Goal: Information Seeking & Learning: Learn about a topic

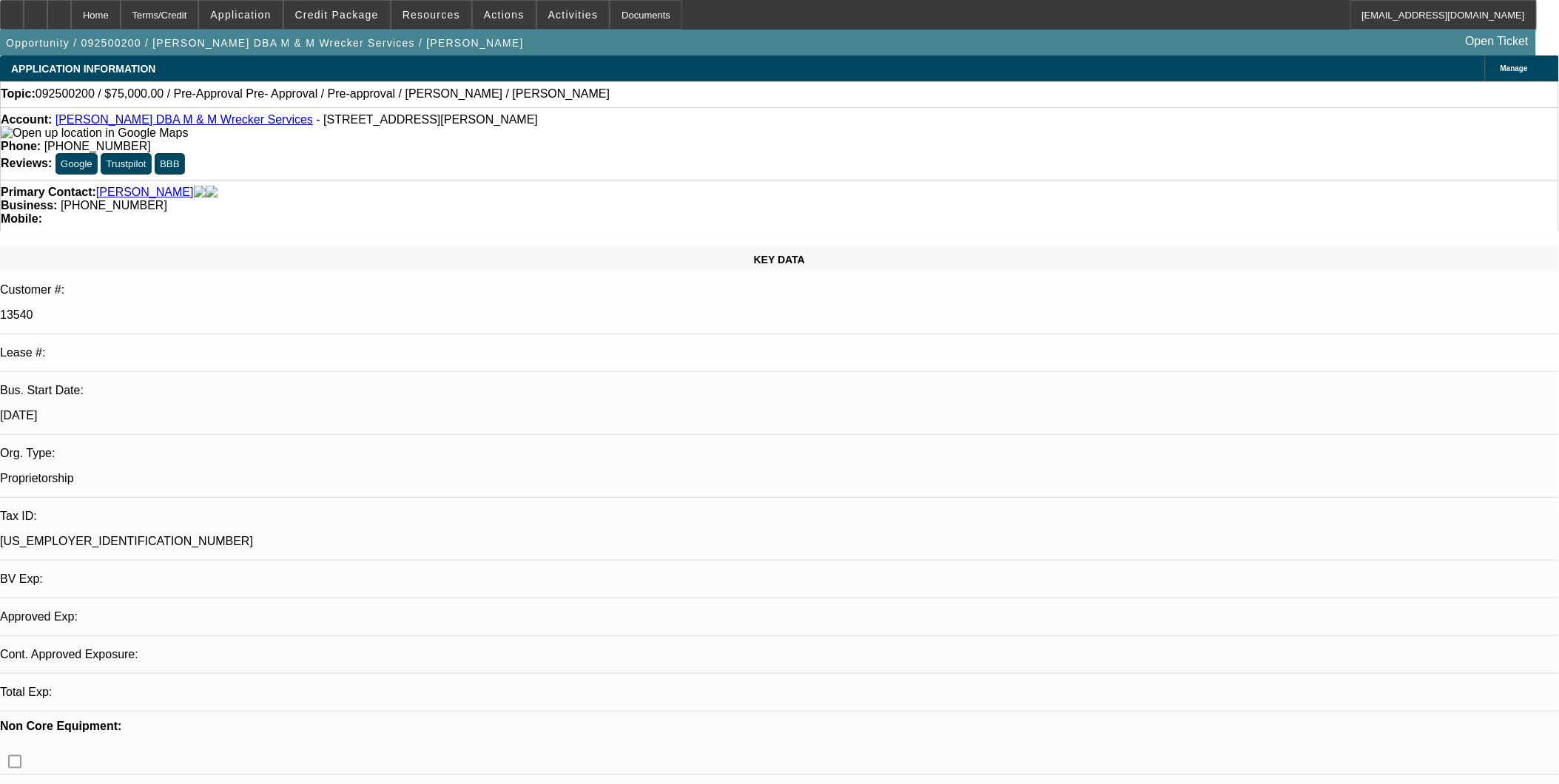
select select "0"
select select "2"
select select "0.1"
select select "0"
select select "2"
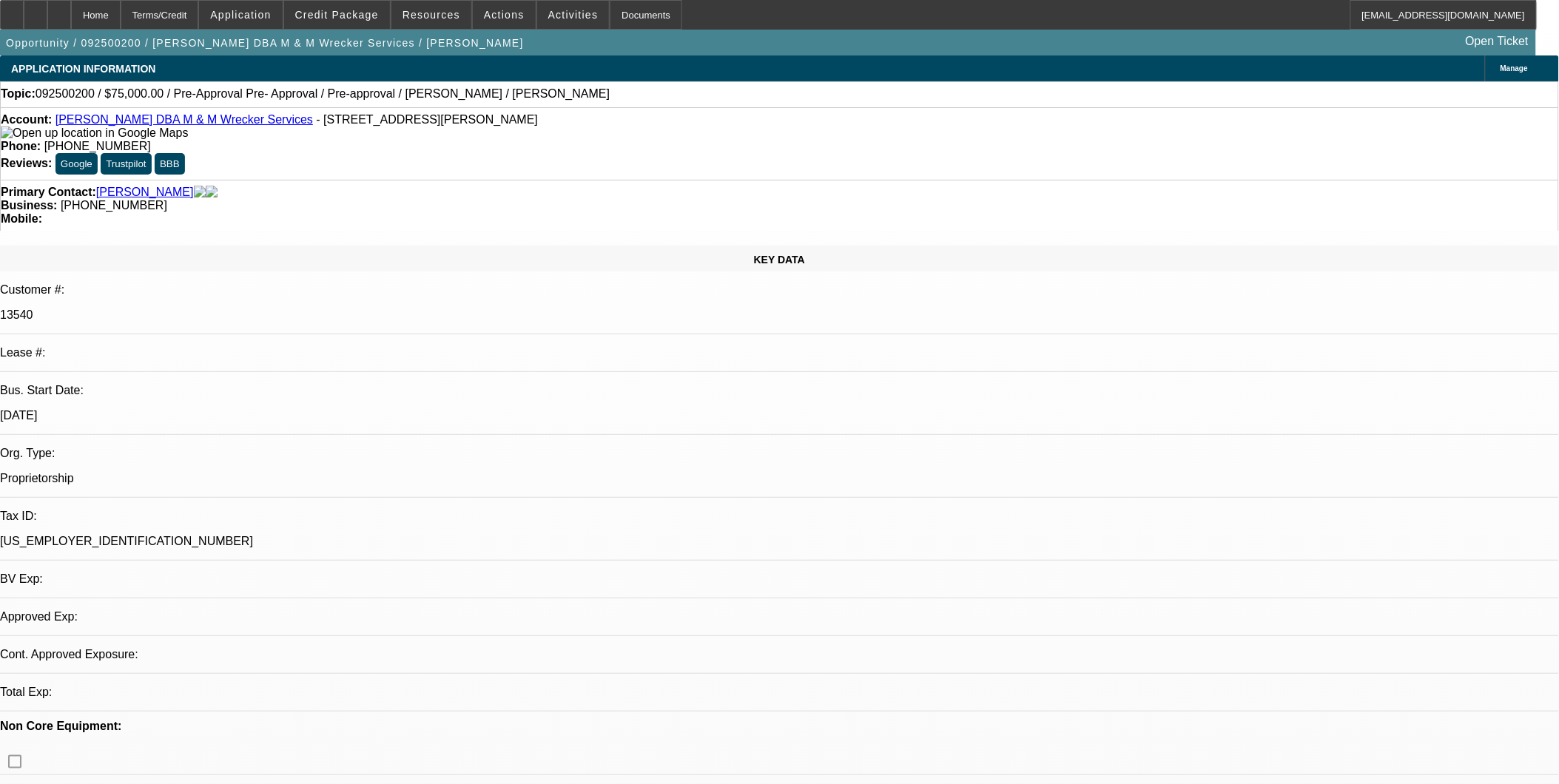
select select "0.1"
select select "0"
select select "2"
select select "0.1"
select select "1"
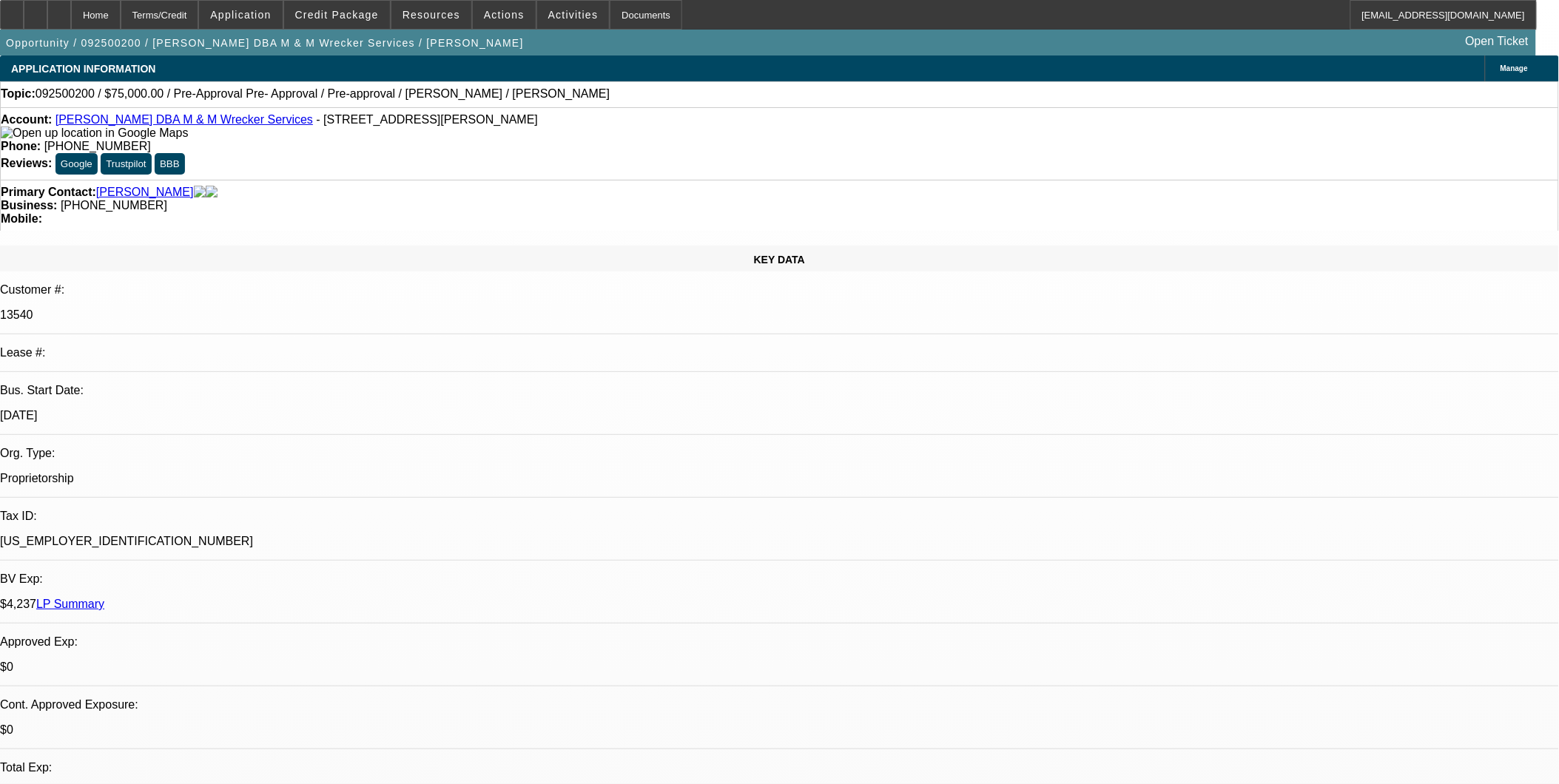
select select "2"
select select "4"
select select "1"
select select "2"
select select "4"
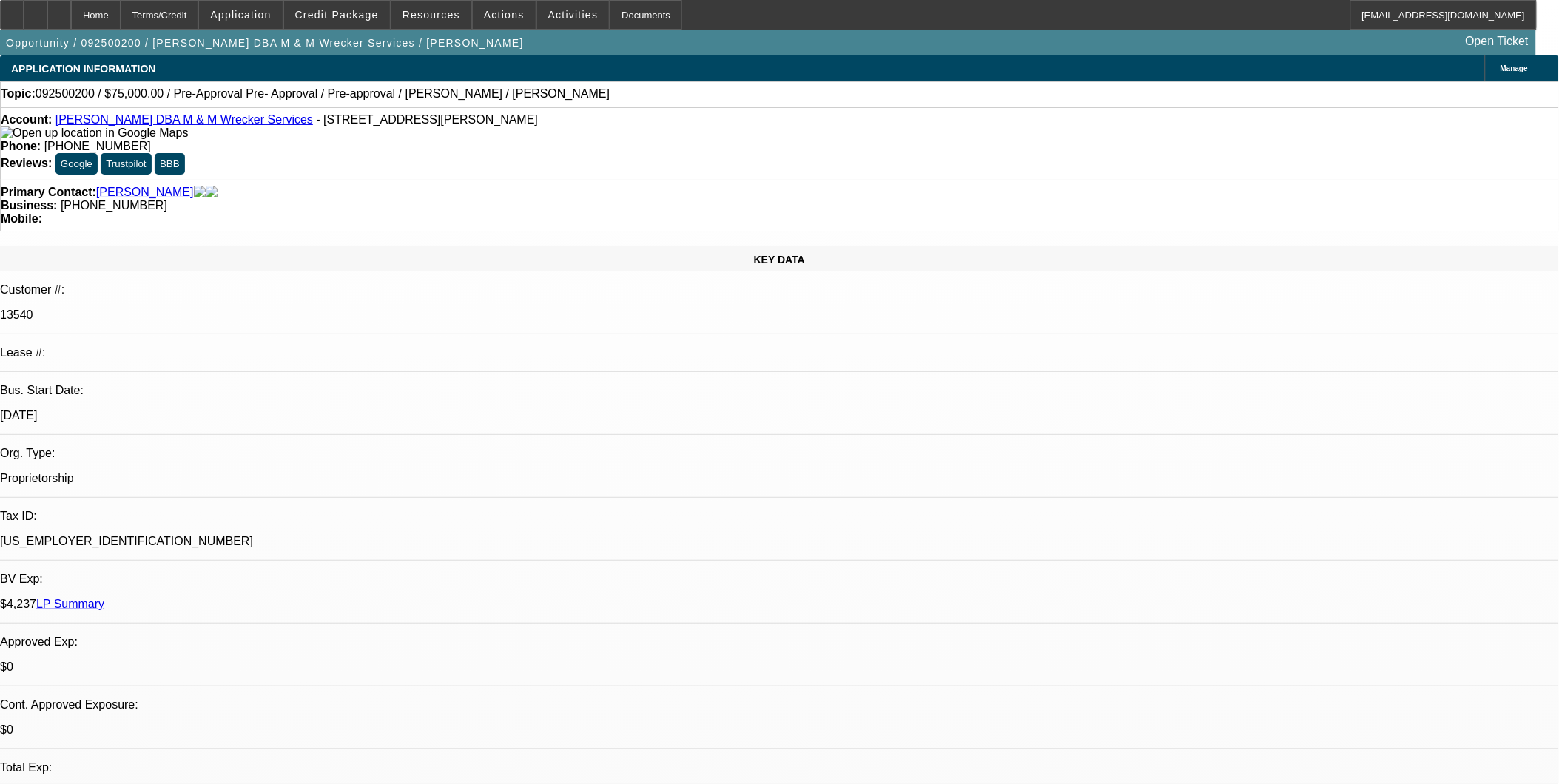
select select "1"
select select "2"
select select "4"
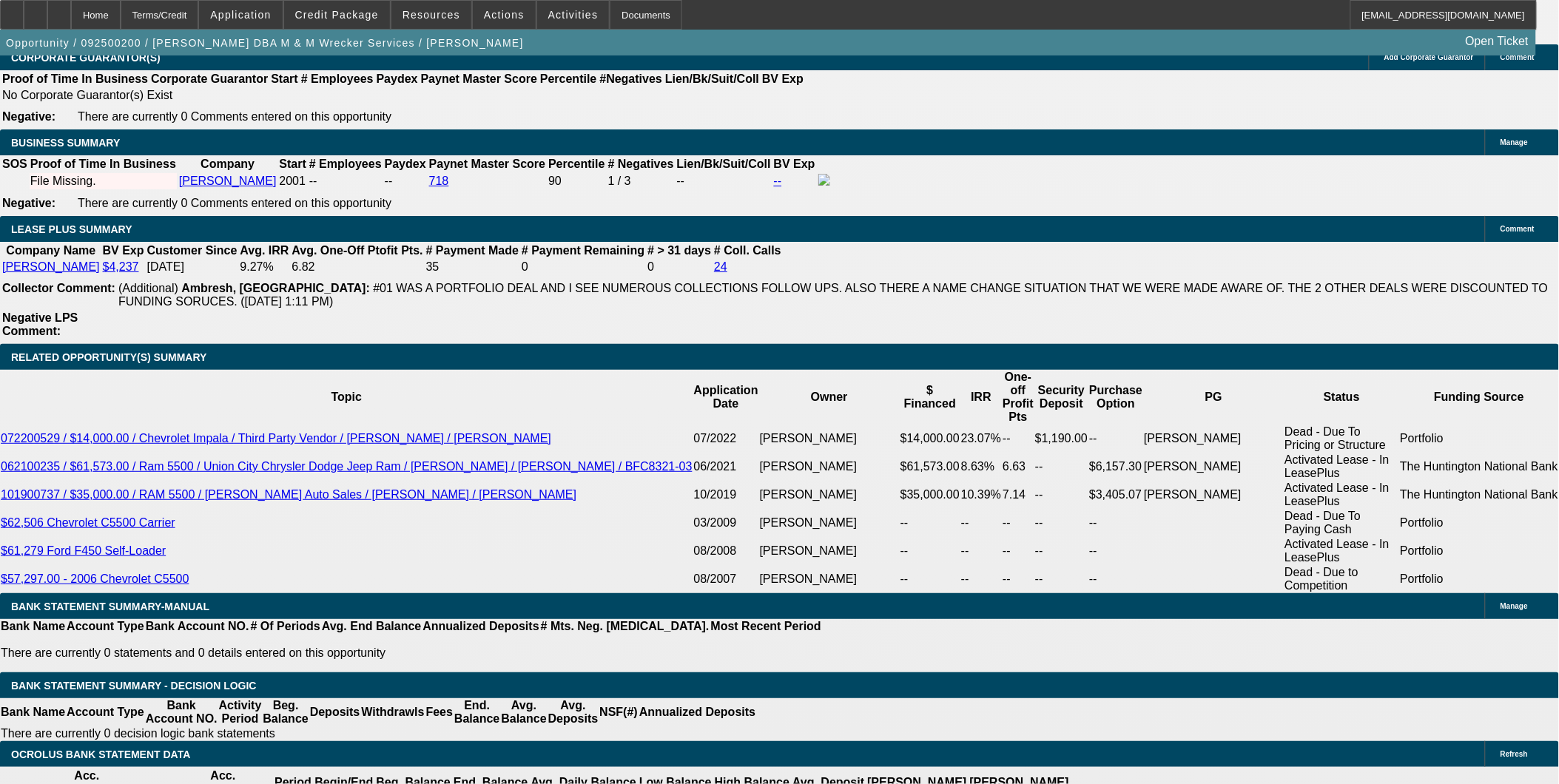
scroll to position [479, 0]
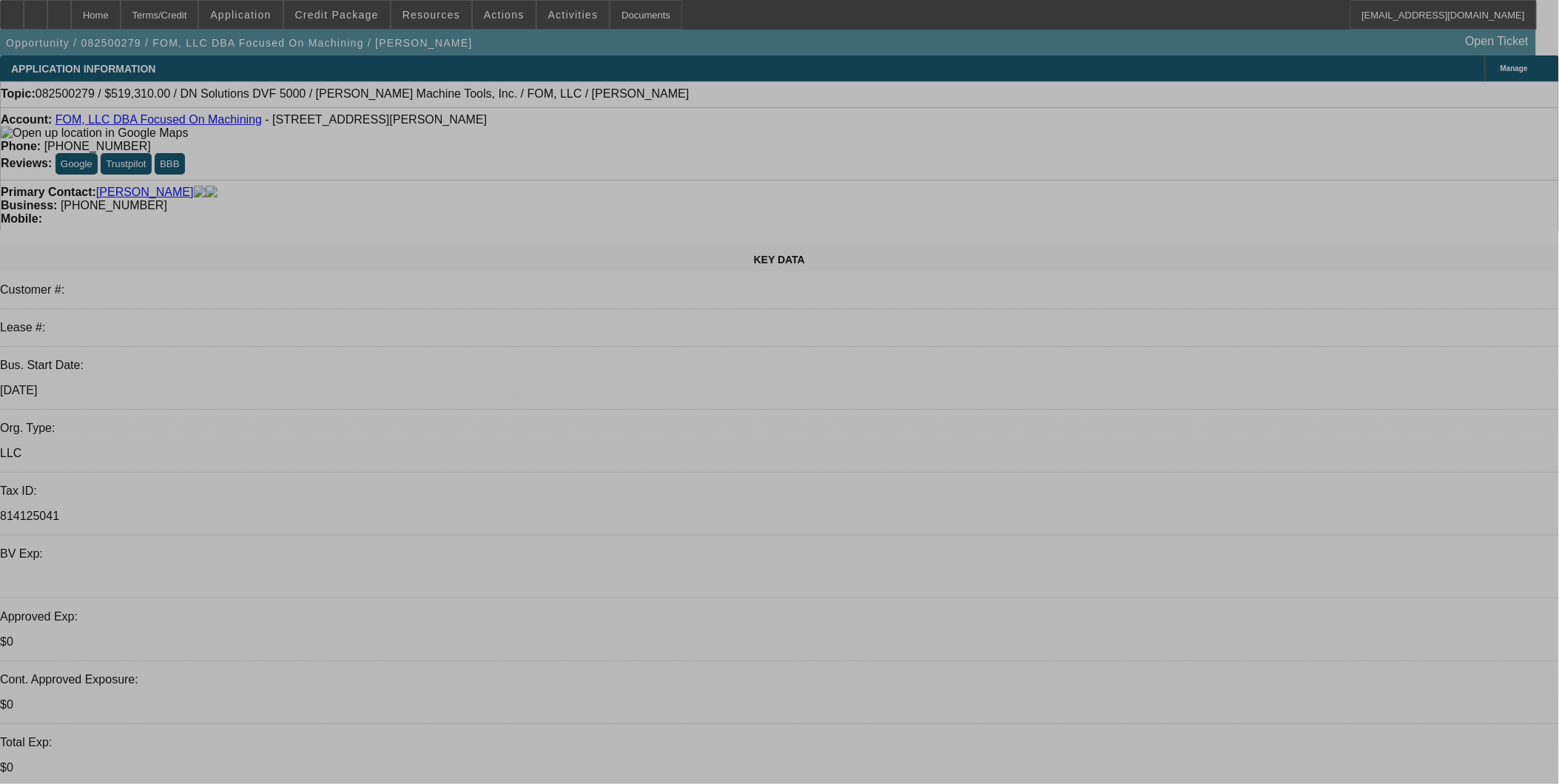
select select "0"
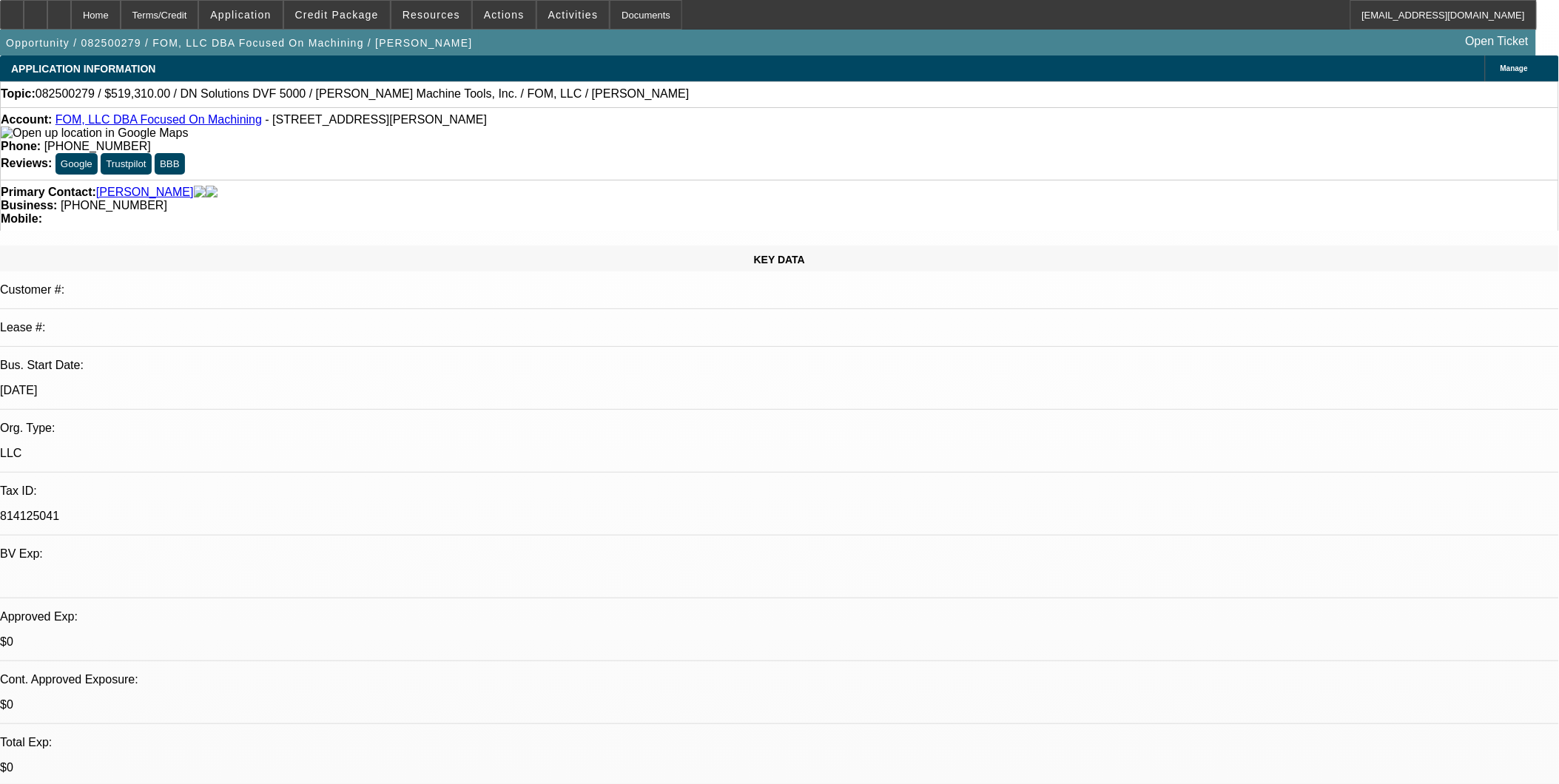
select select "0"
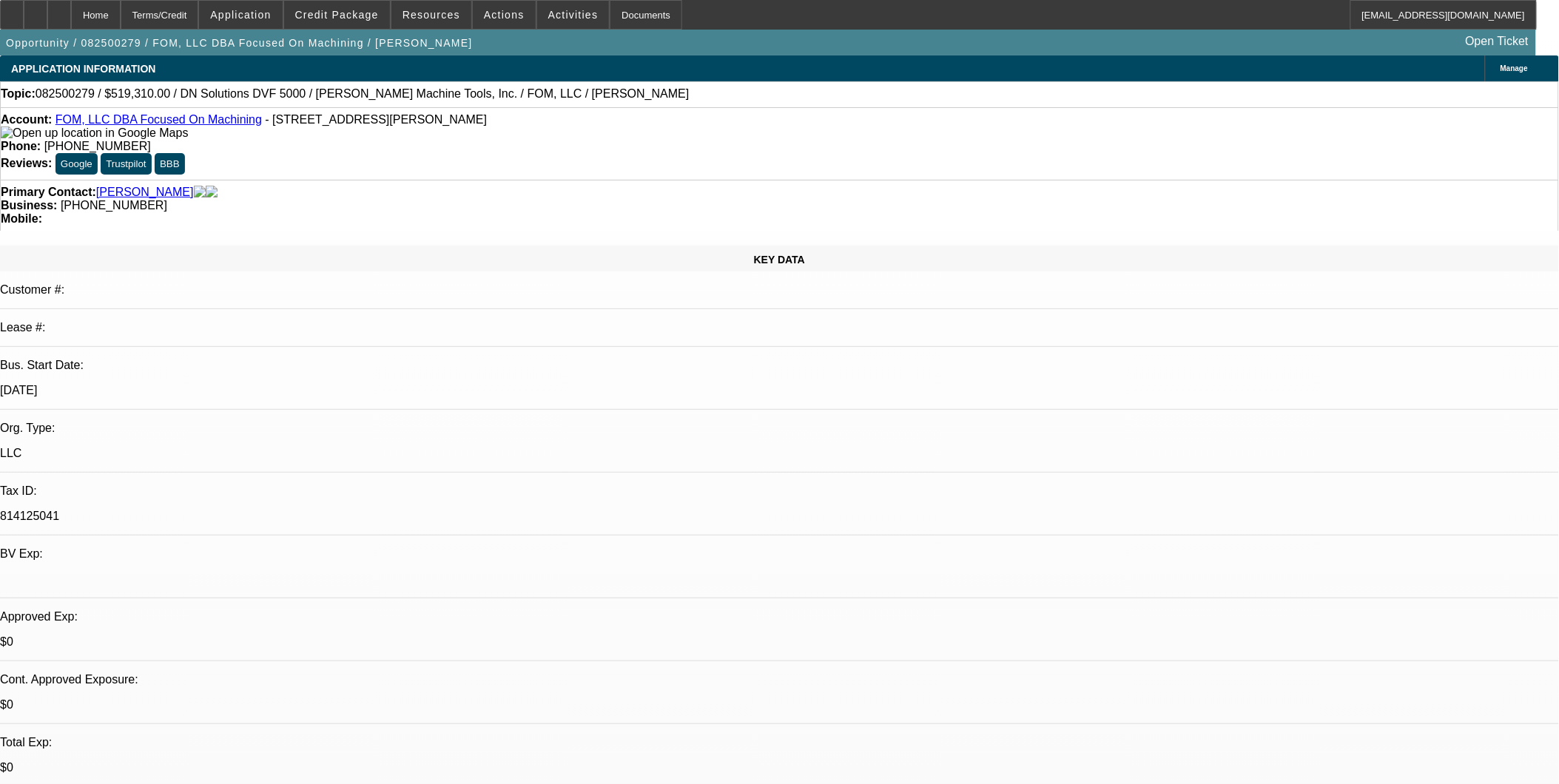
select select "1"
select select "6"
select select "1"
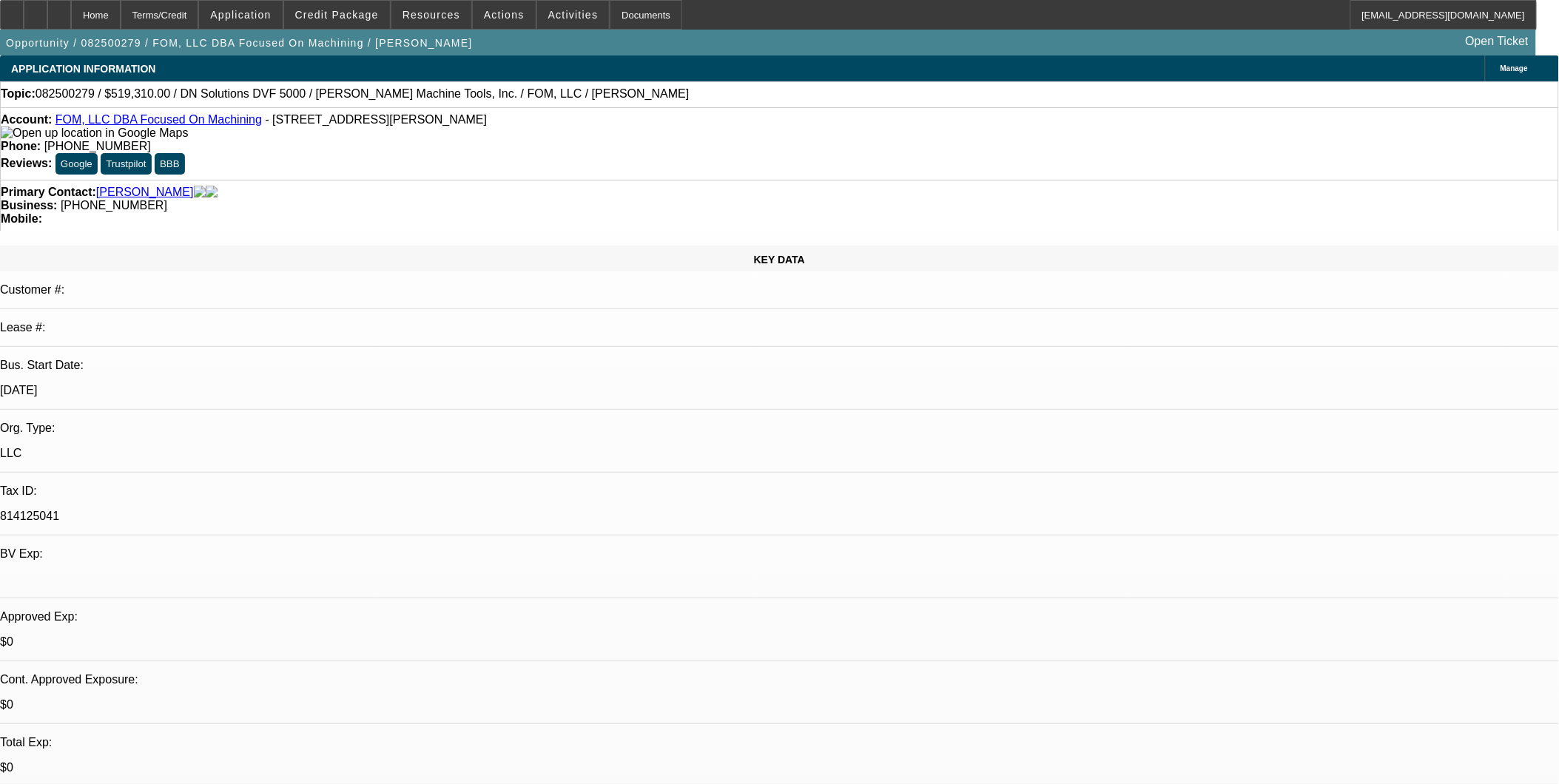
select select "6"
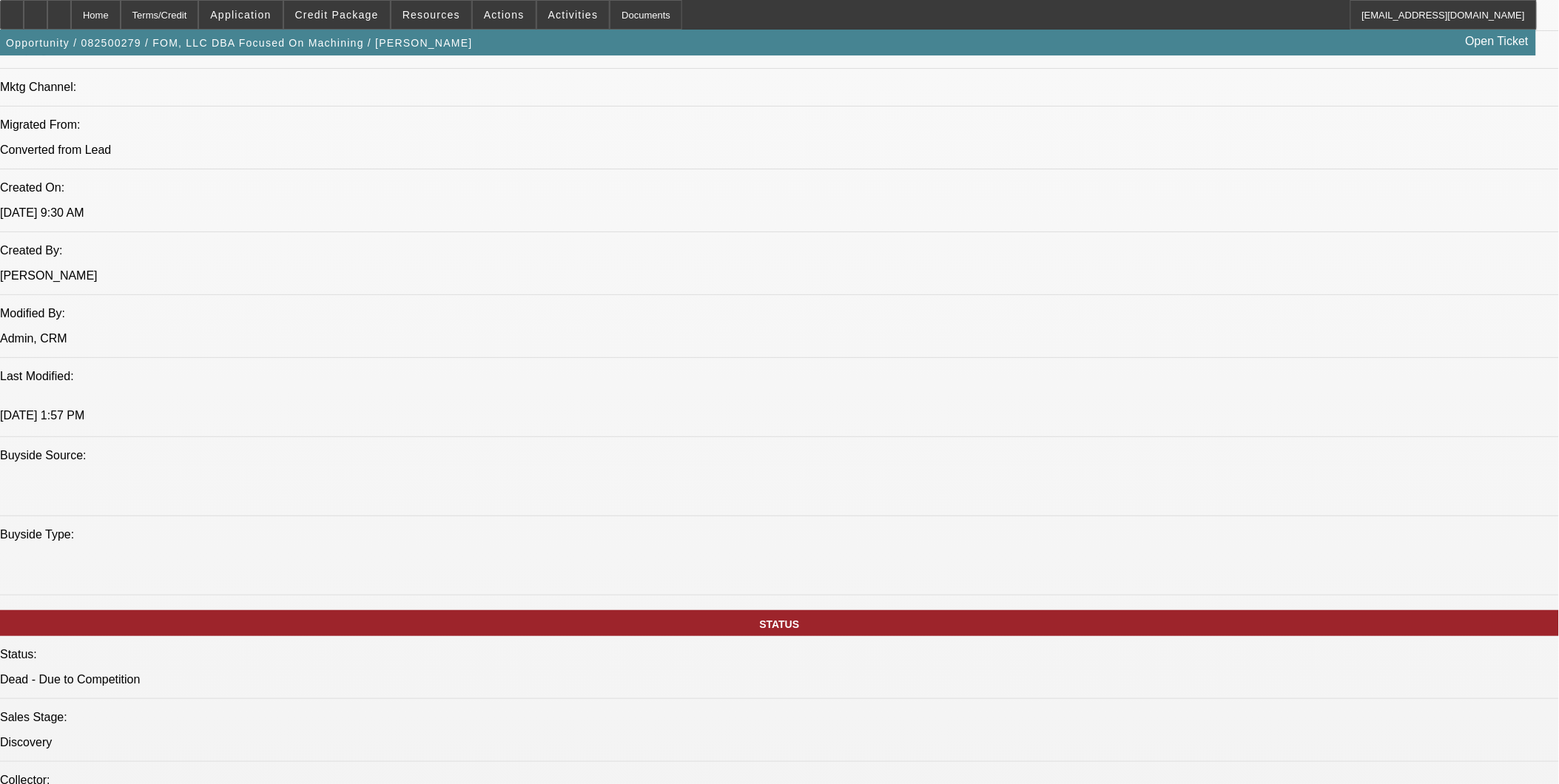
scroll to position [822, 0]
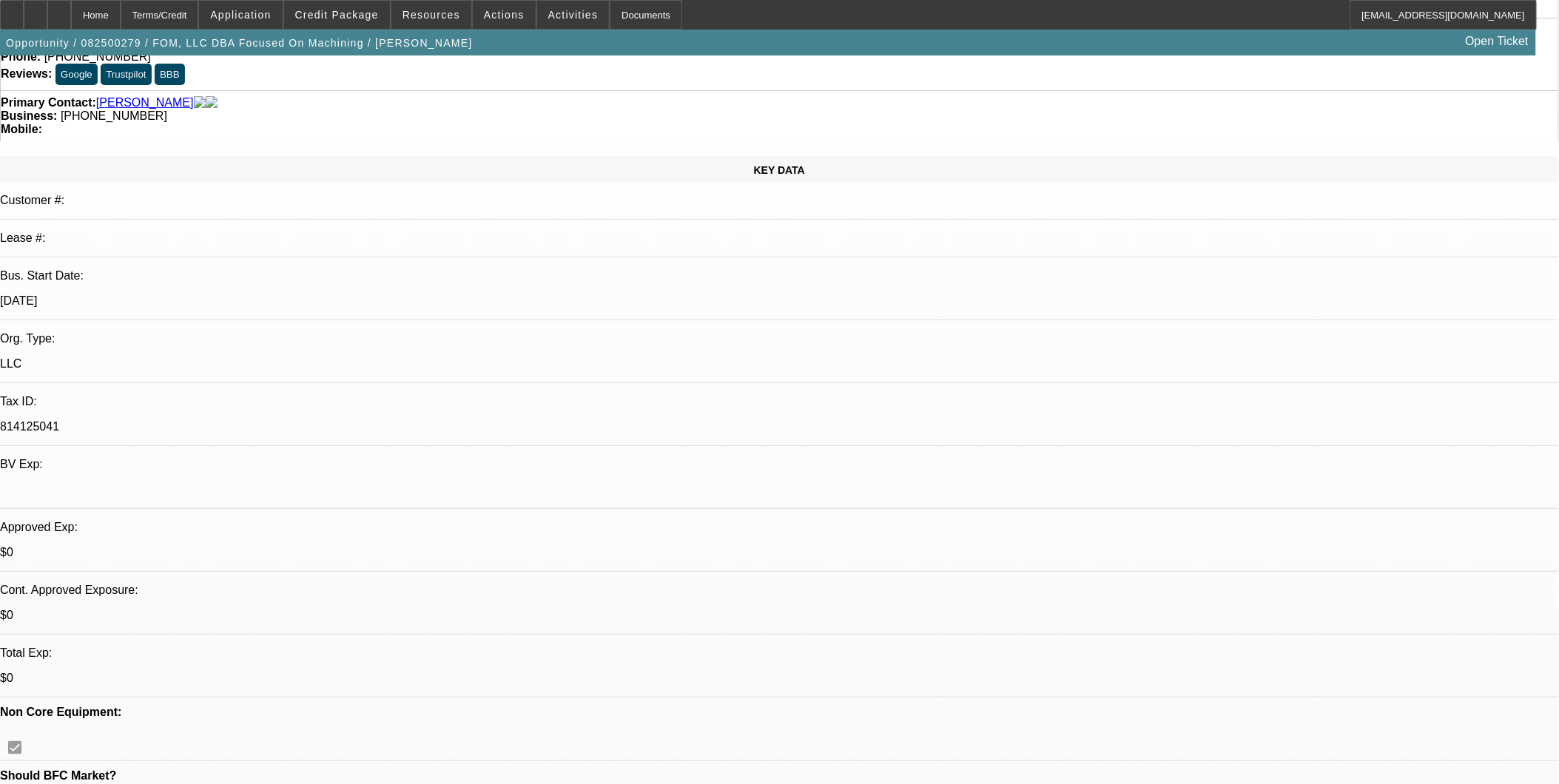
scroll to position [0, 0]
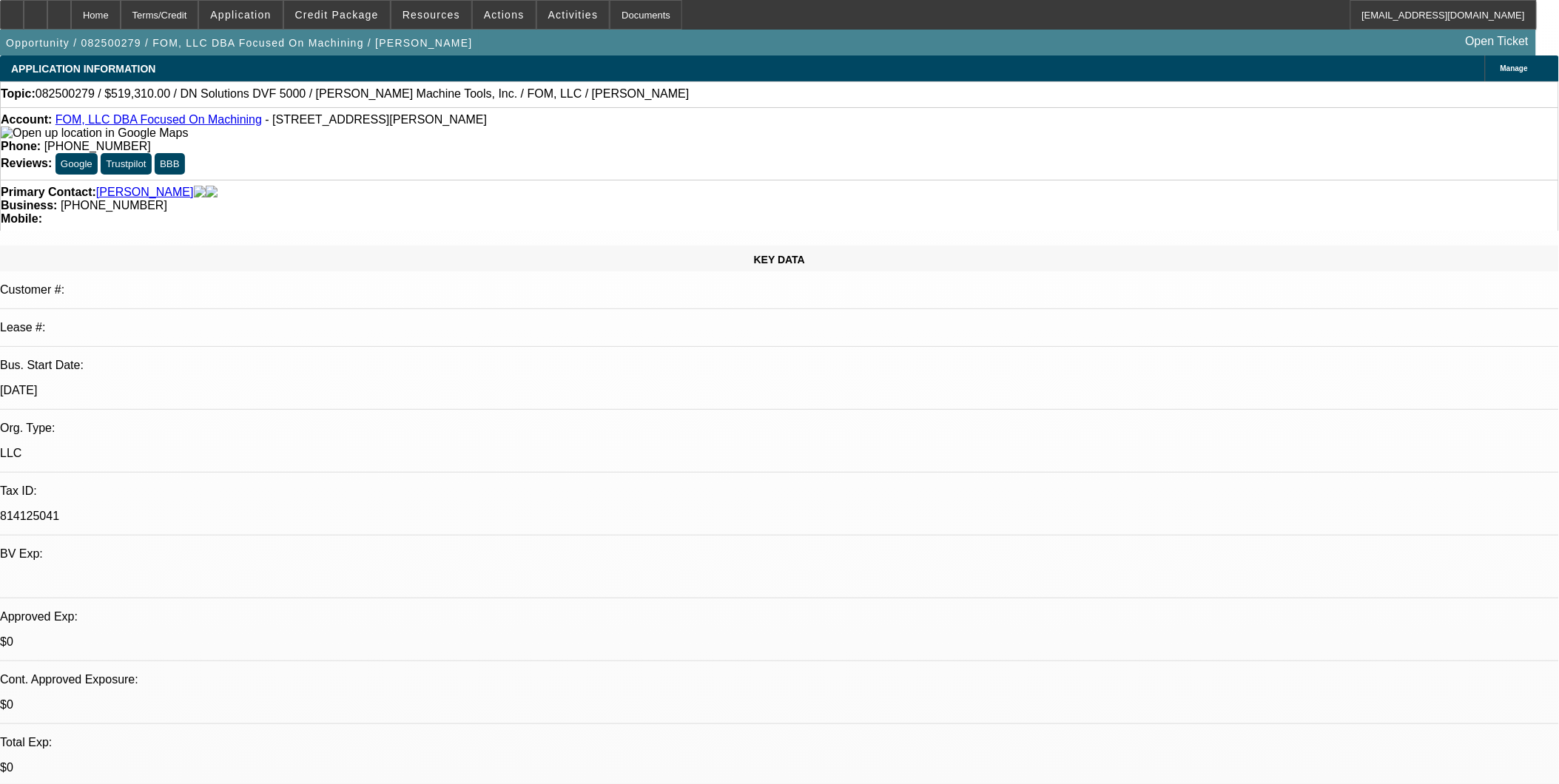
click at [120, 126] on link "FOM, LLC DBA Focused On Machining" at bounding box center [158, 119] width 206 height 13
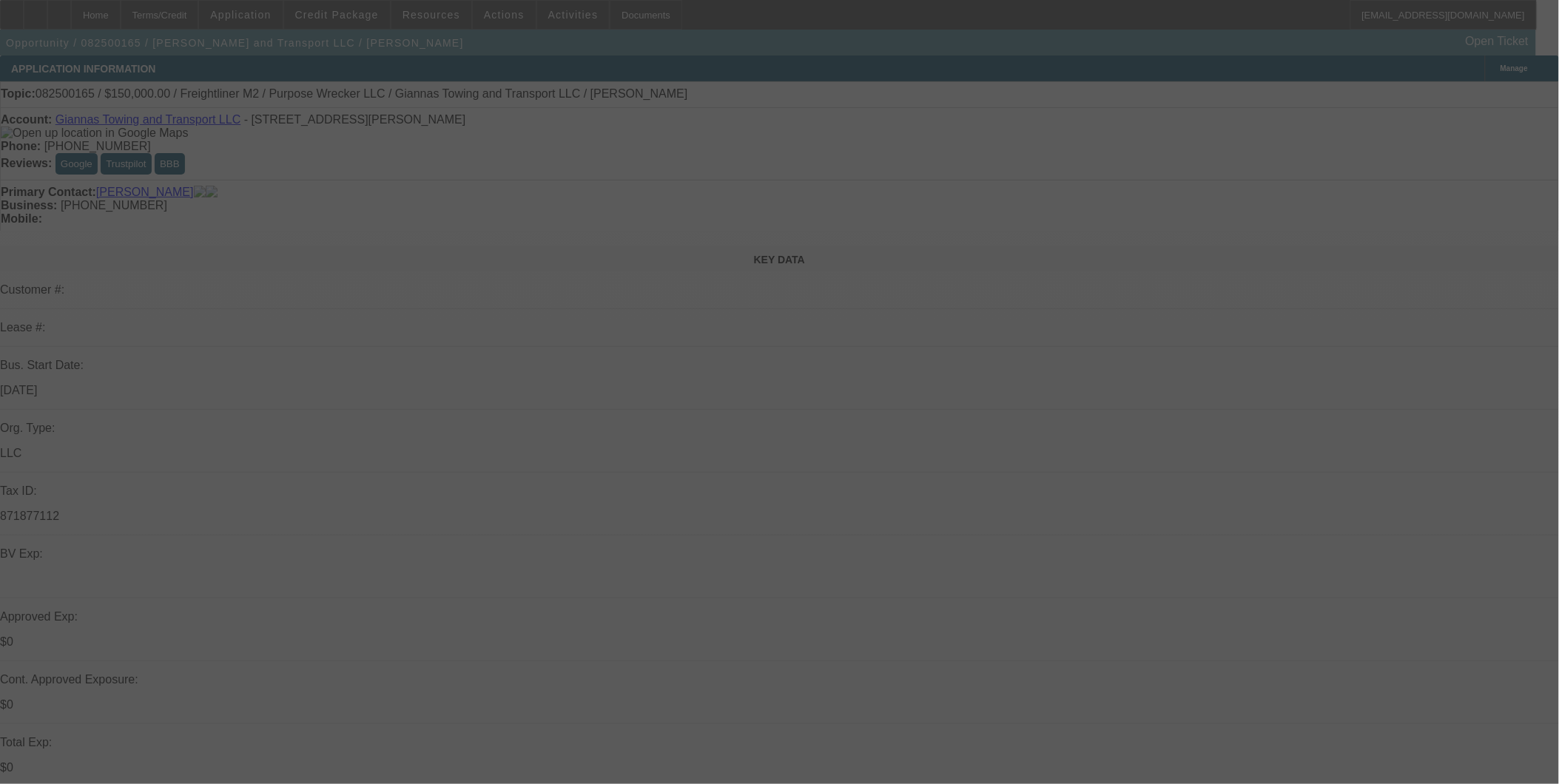
select select "0"
select select "0.1"
select select "0"
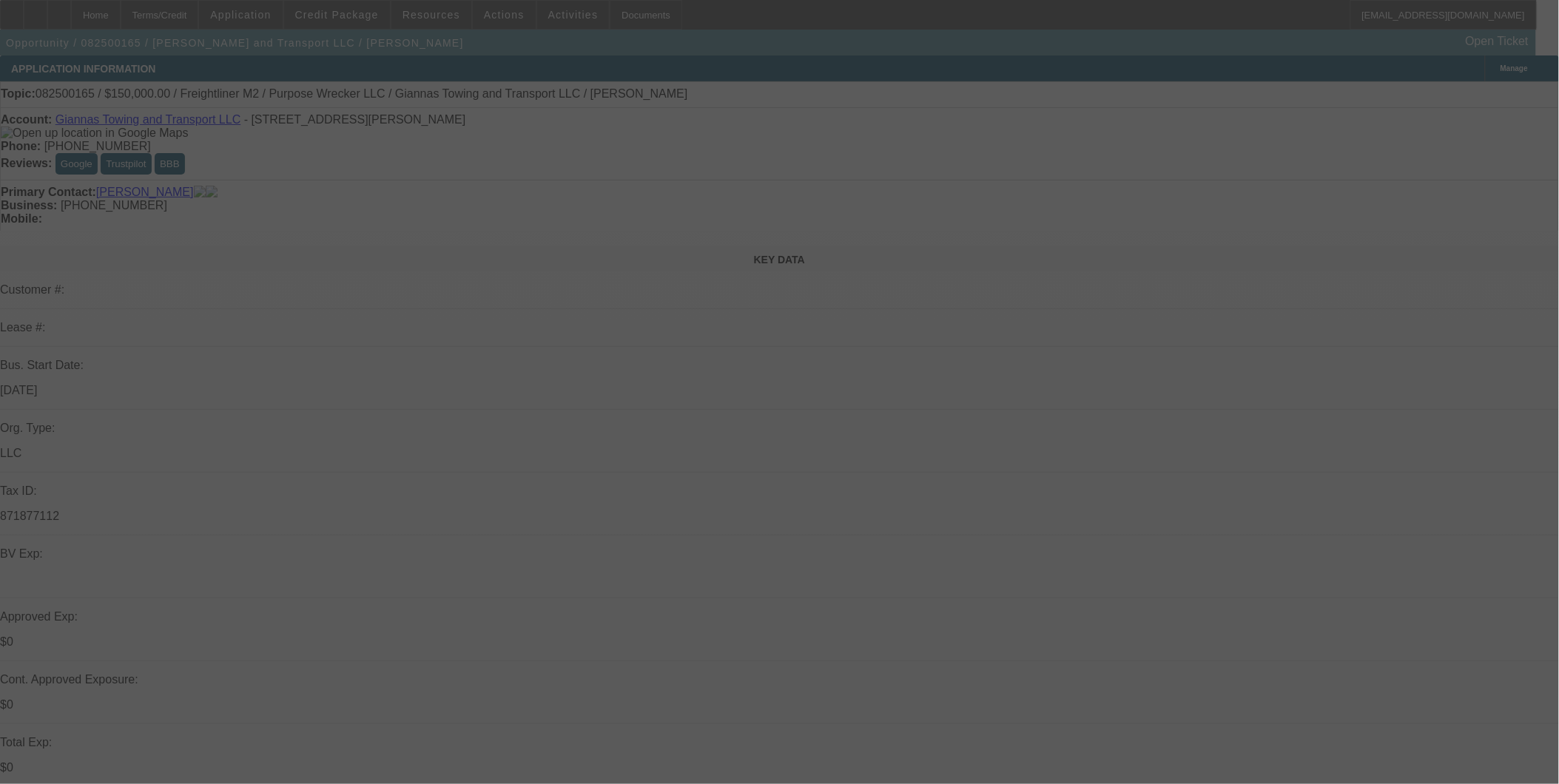
select select "0.1"
select select "0"
select select "0.1"
select select "0"
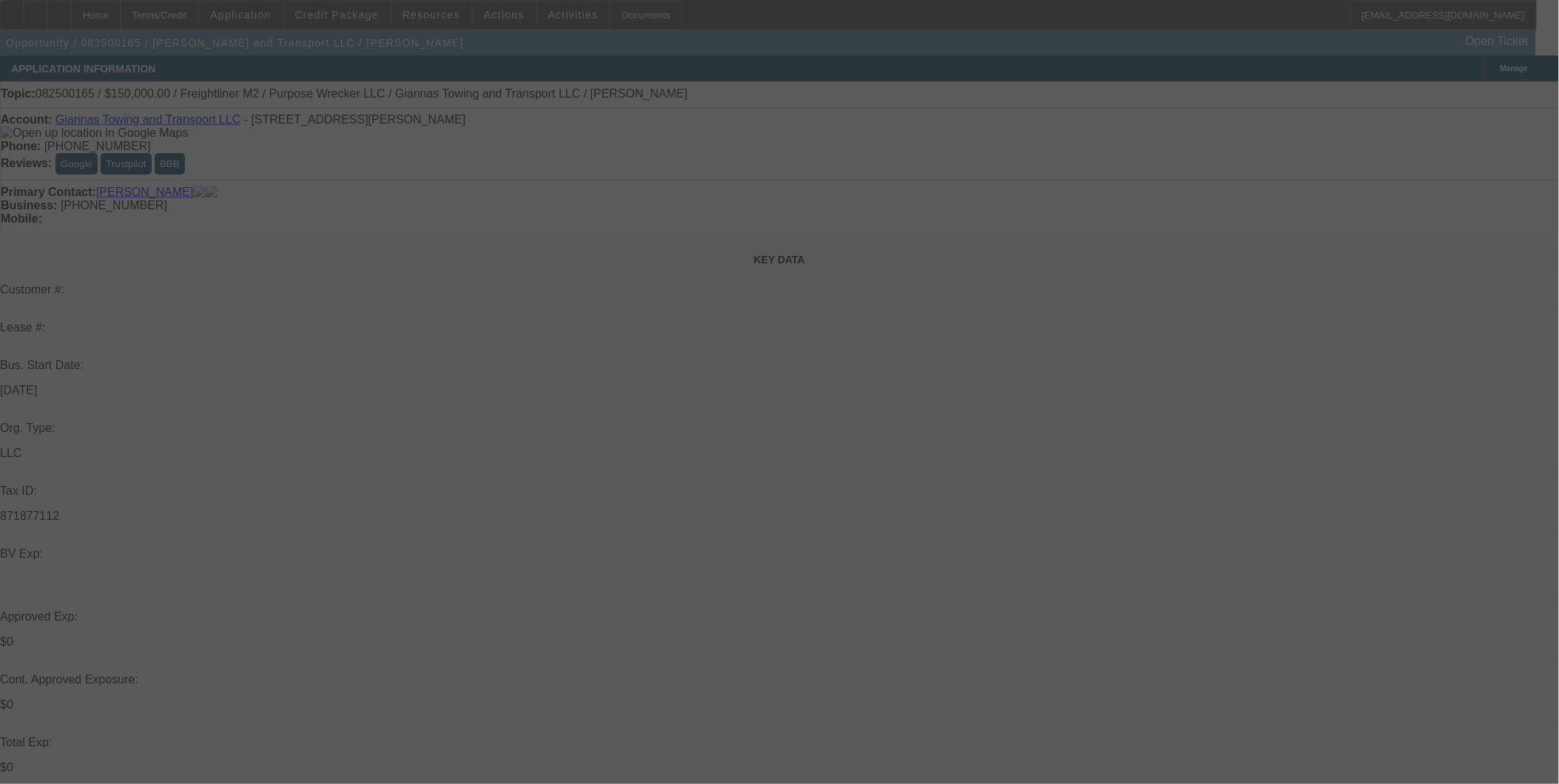
select select "0"
select select "0.1"
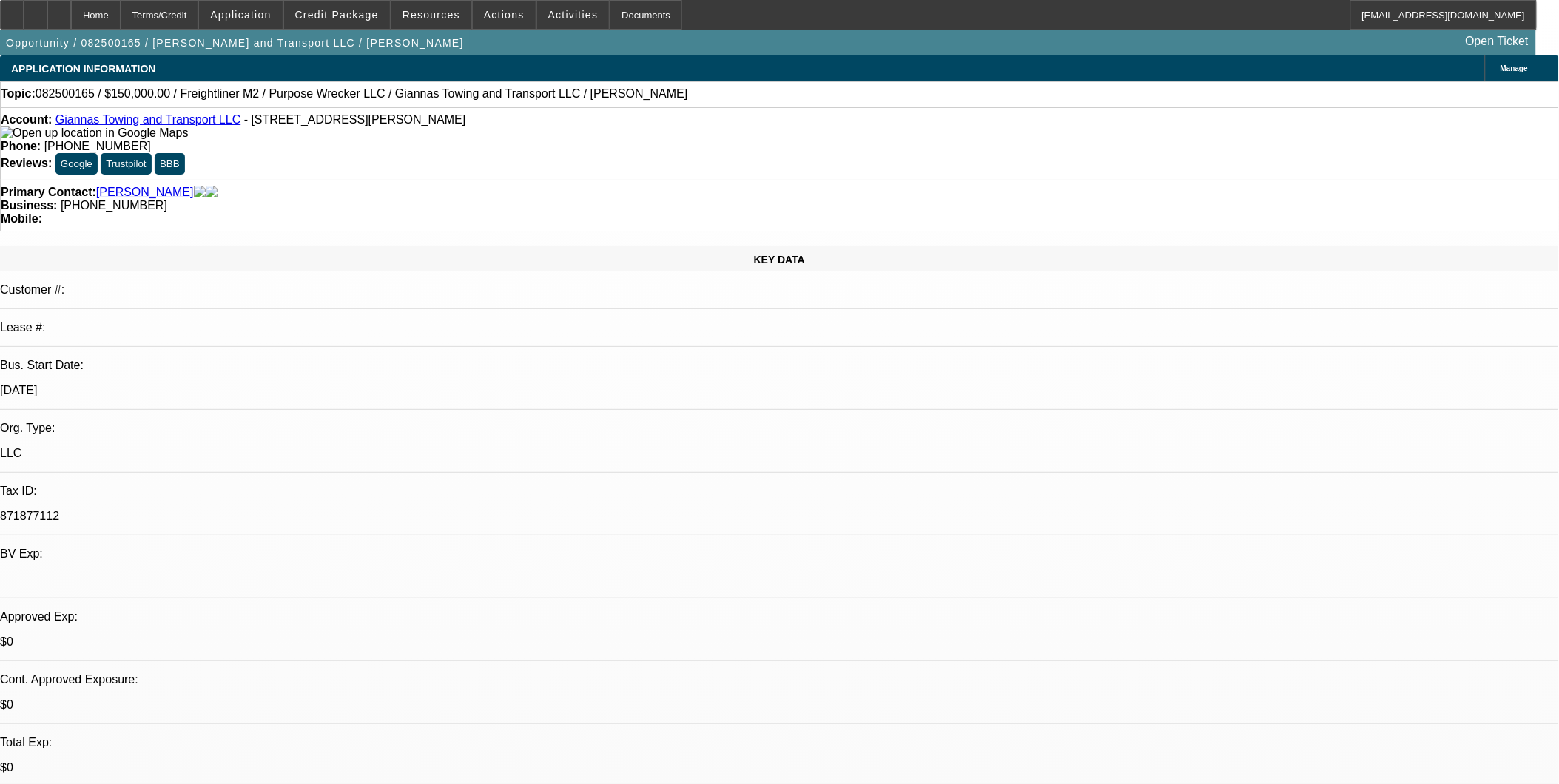
select select "1"
select select "4"
select select "1"
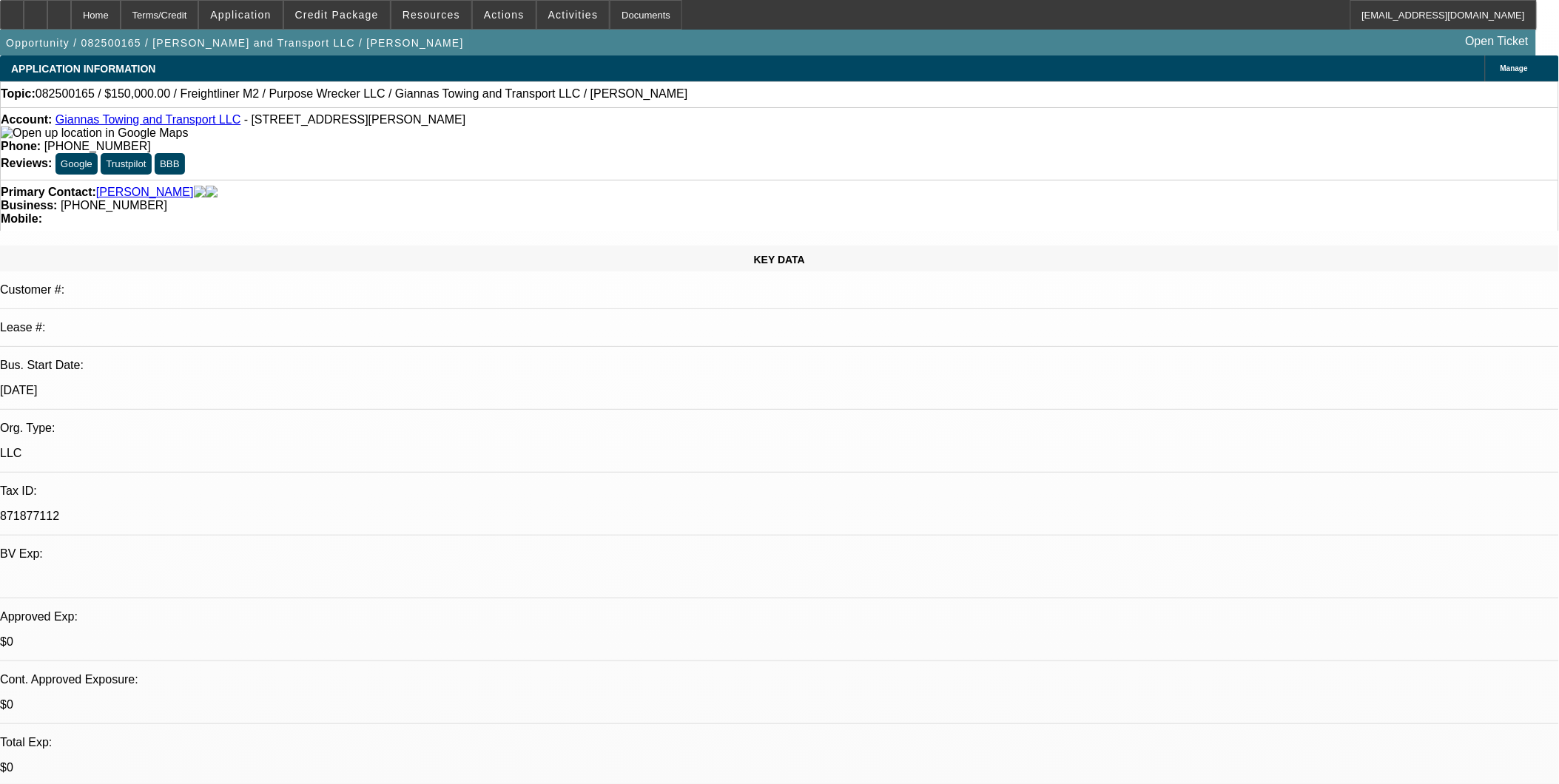
select select "4"
select select "1"
select select "4"
select select "1"
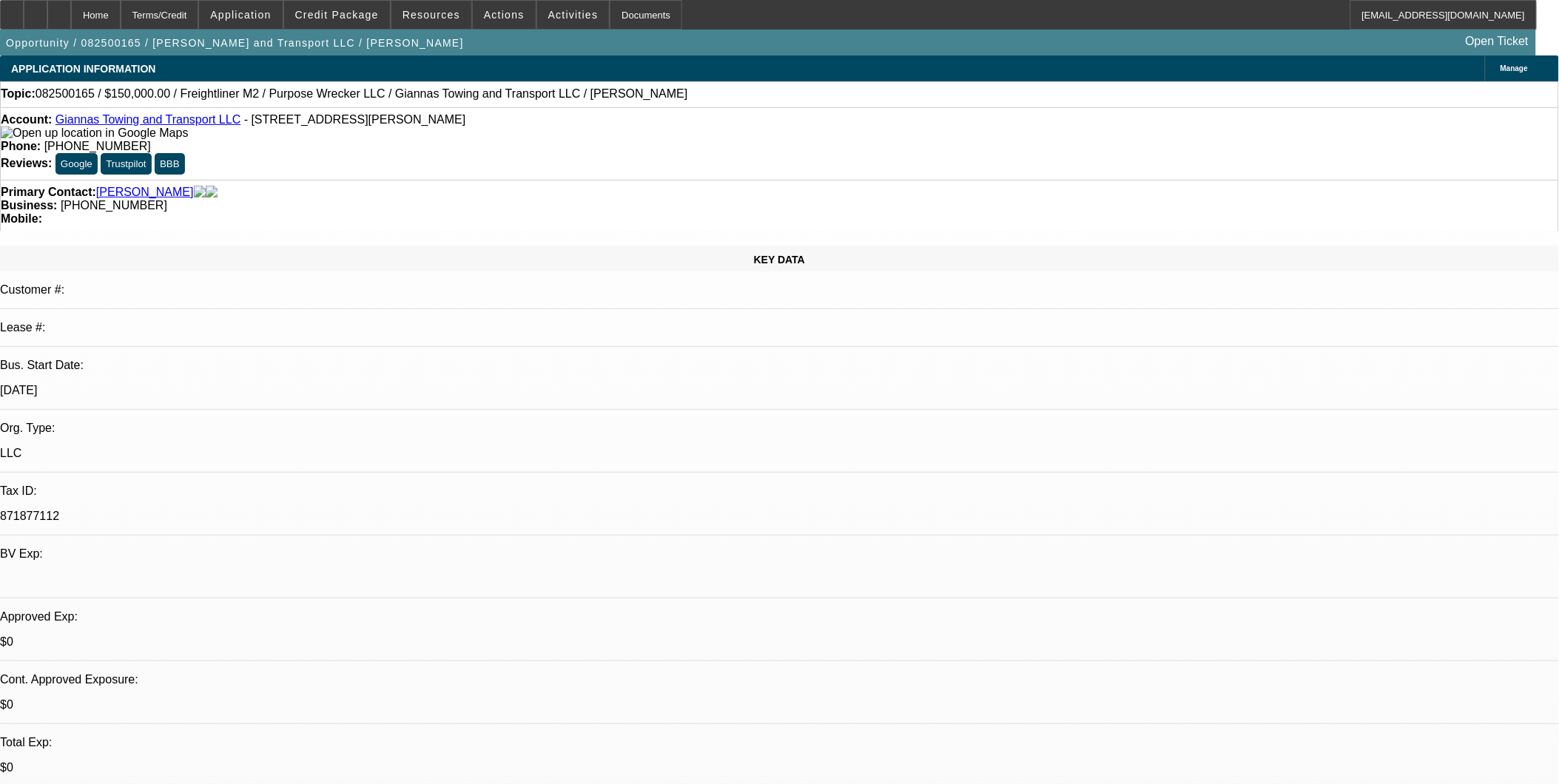
select select "1"
select select "4"
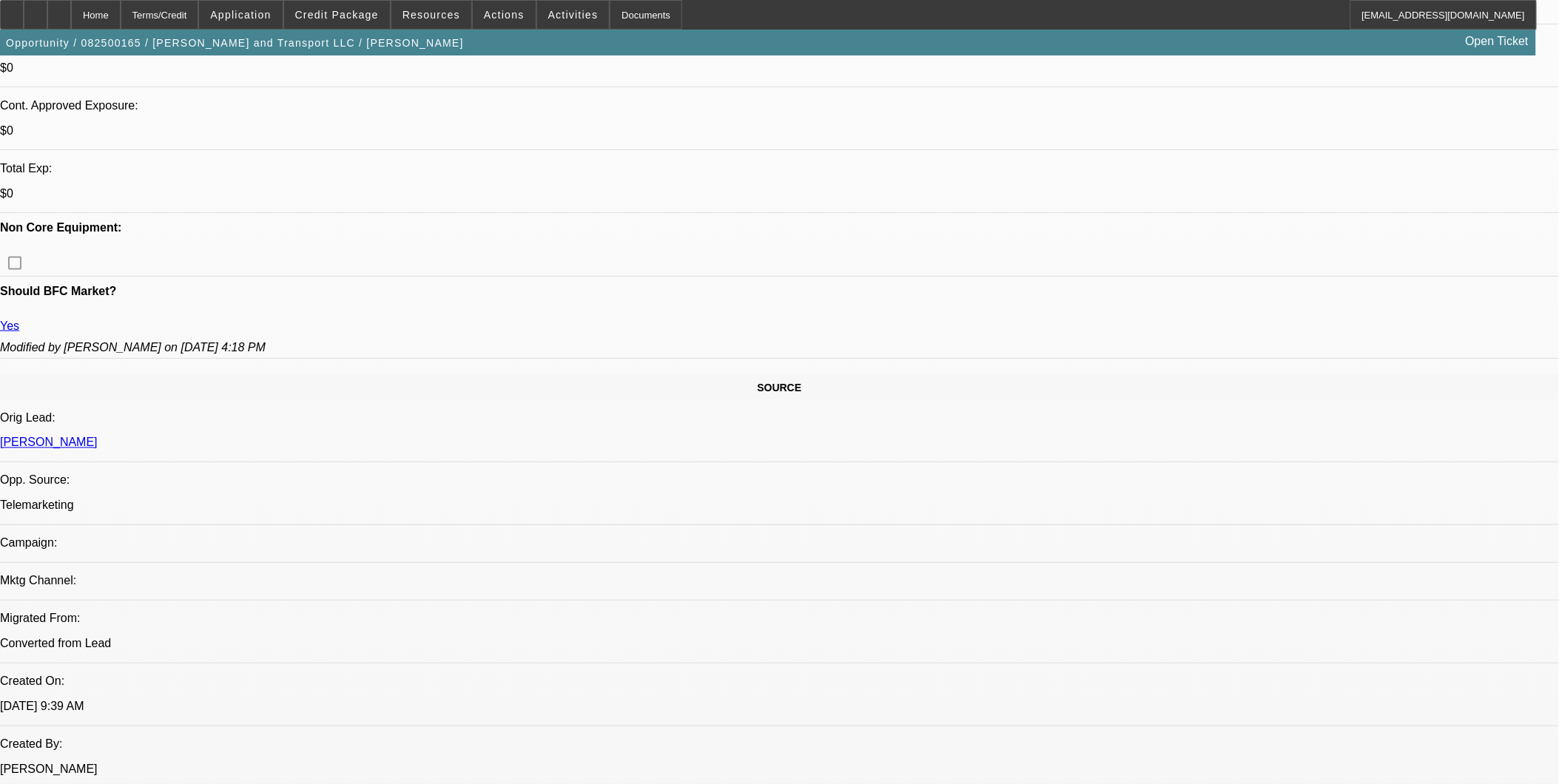
scroll to position [575, 0]
